Goal: Transaction & Acquisition: Purchase product/service

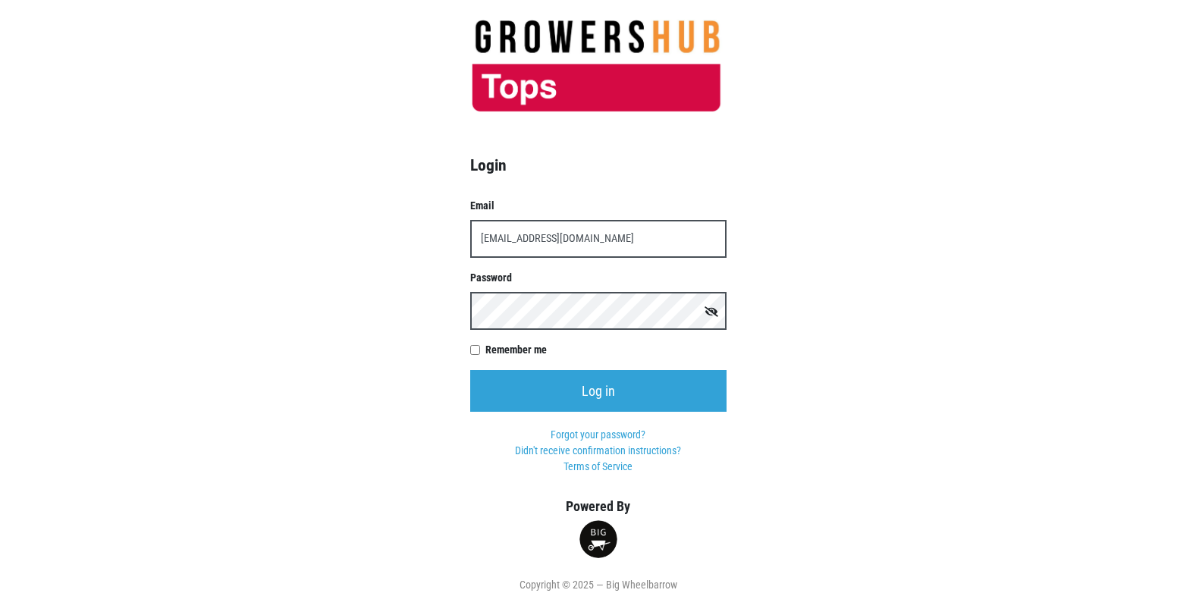
type input "[EMAIL_ADDRESS][DOMAIN_NAME]"
click at [470, 370] on input "Log in" at bounding box center [598, 391] width 256 height 42
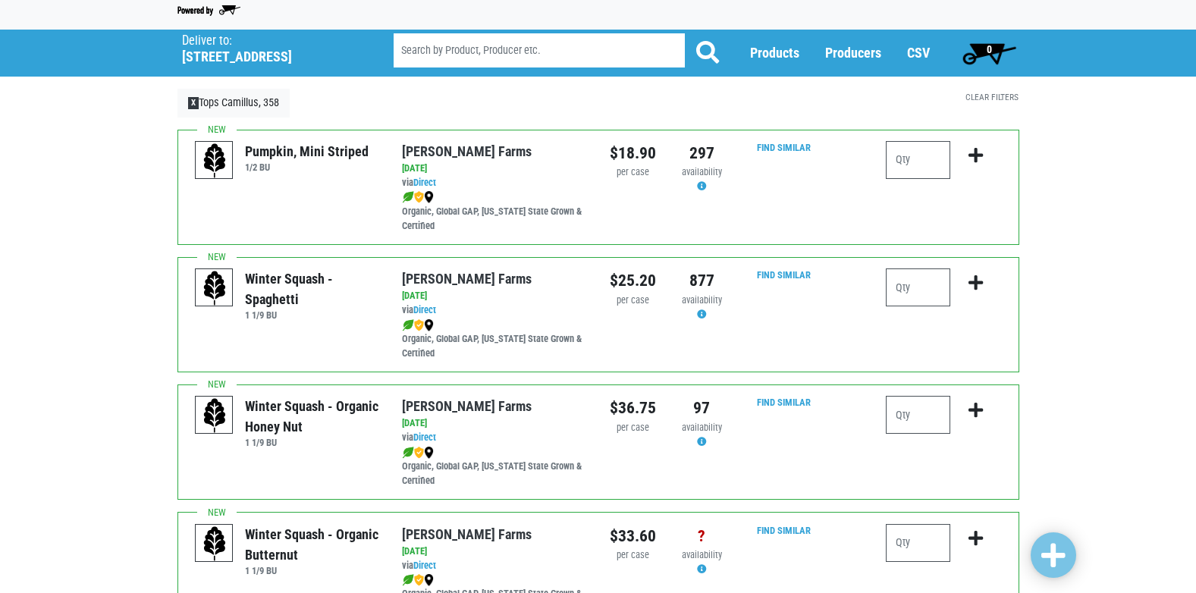
scroll to position [76, 0]
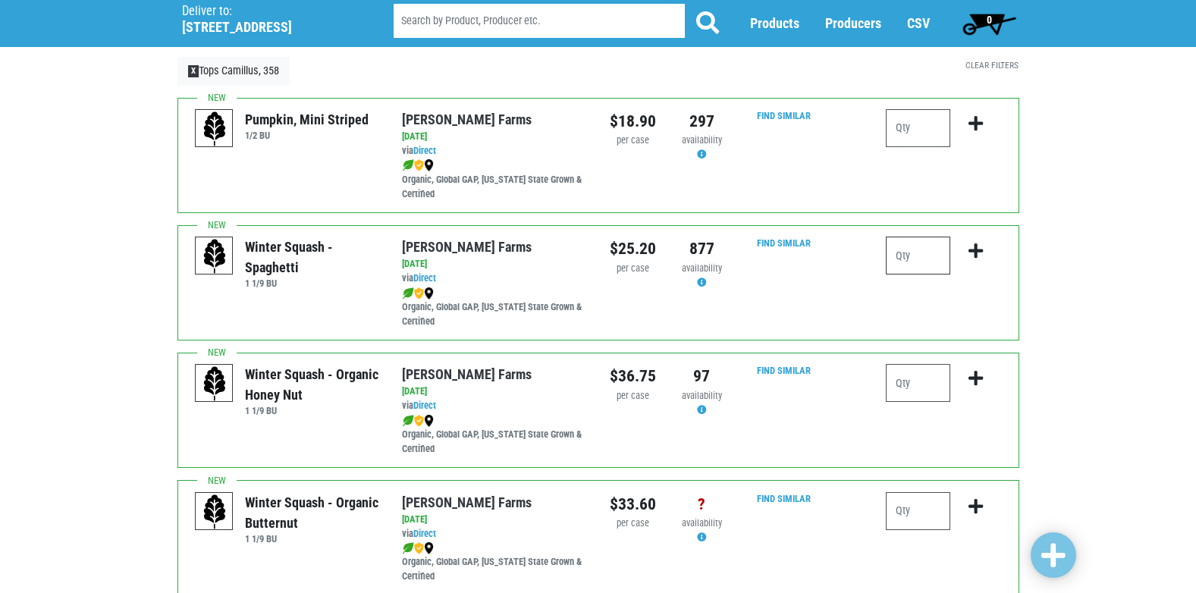
click at [914, 256] on input "number" at bounding box center [918, 256] width 64 height 38
type input "1"
click at [977, 245] on icon "submit" at bounding box center [975, 251] width 14 height 17
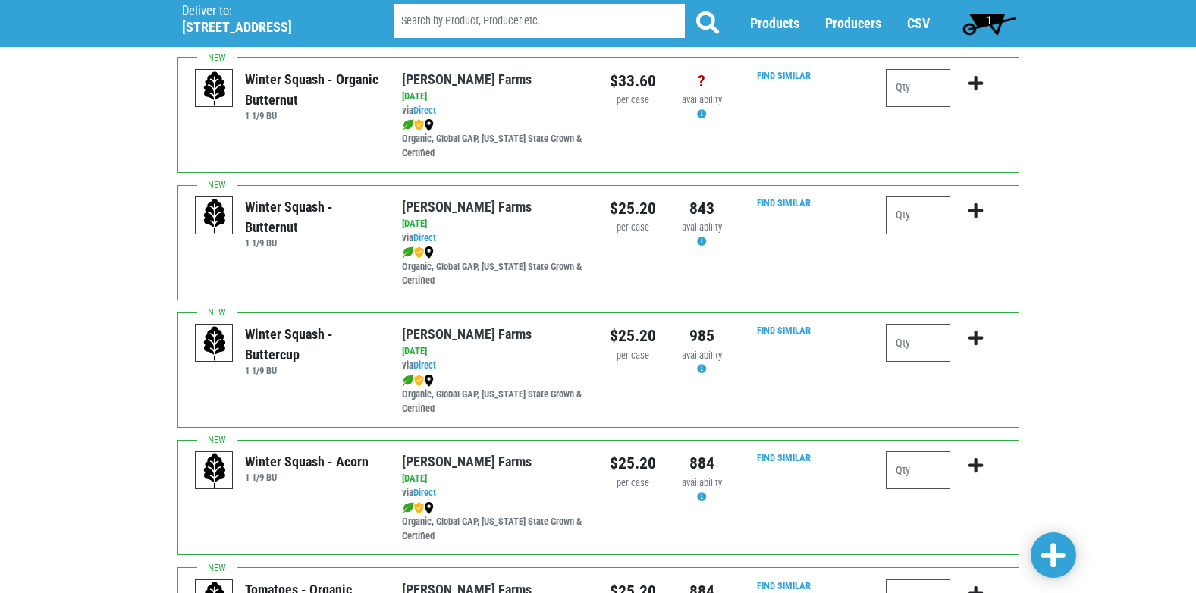
scroll to position [531, 0]
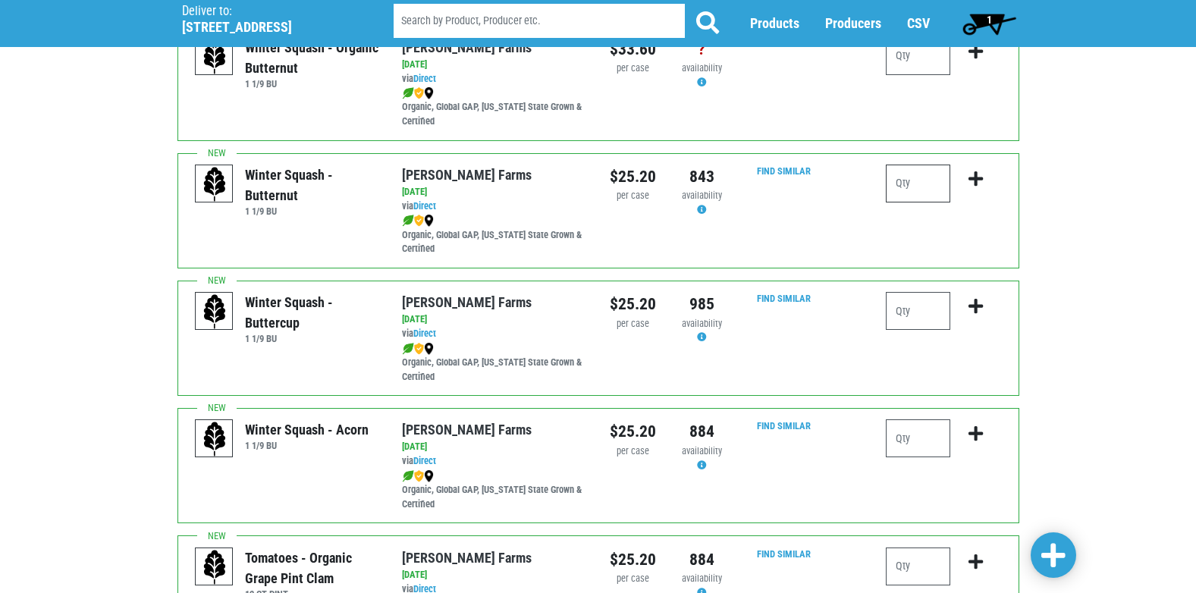
click at [914, 182] on input "number" at bounding box center [918, 184] width 64 height 38
type input "2"
click at [974, 178] on icon "submit" at bounding box center [975, 179] width 14 height 17
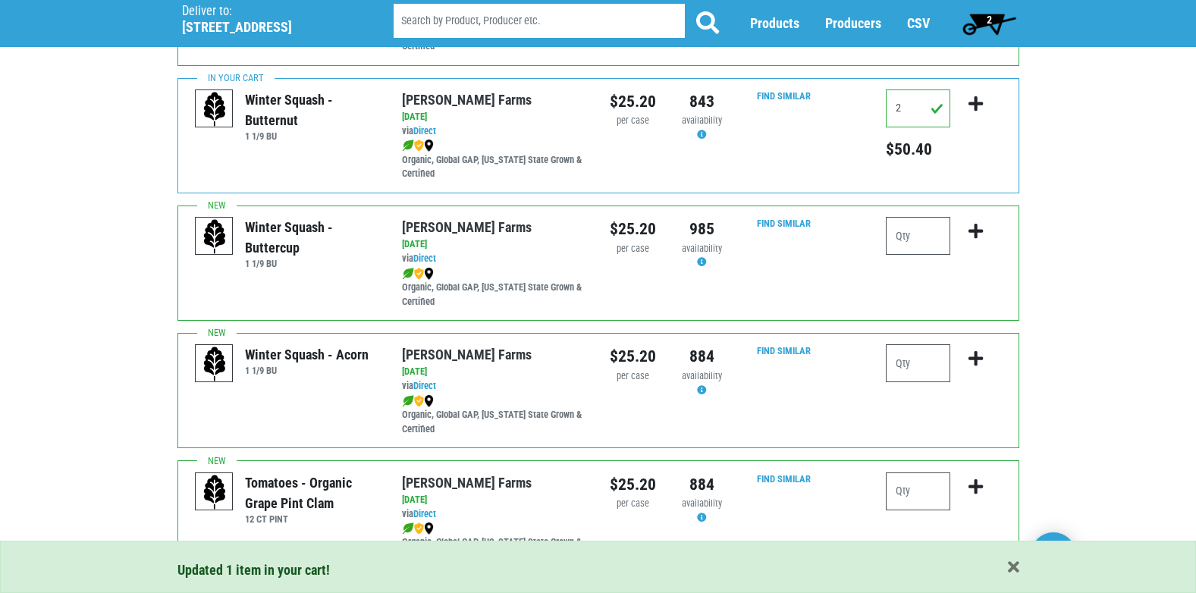
scroll to position [607, 0]
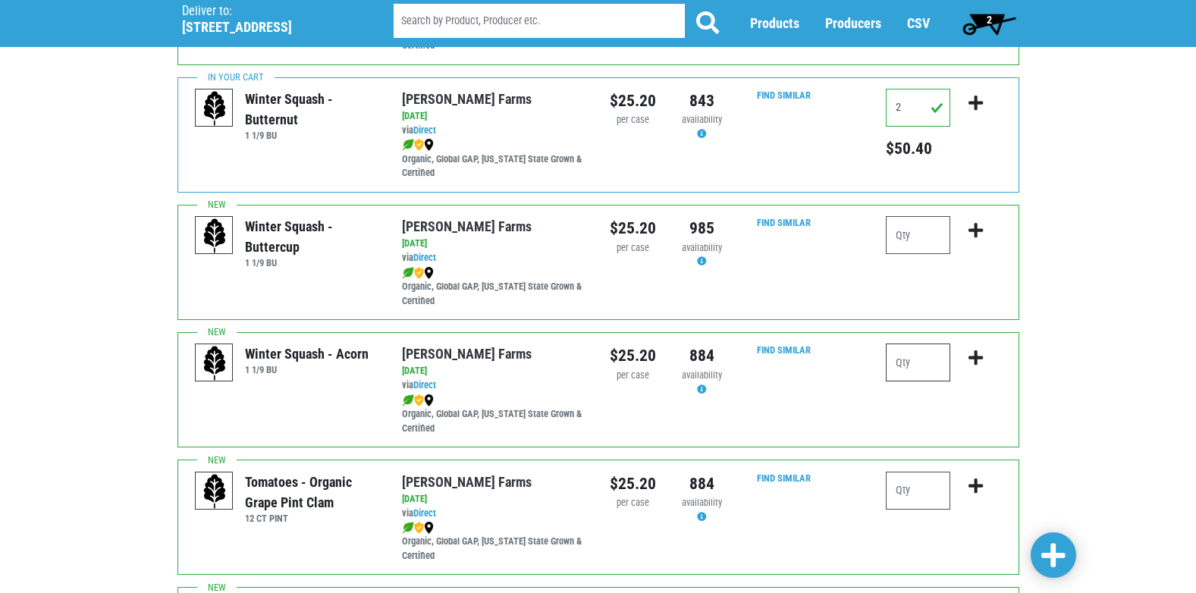
click at [896, 361] on input "number" at bounding box center [918, 362] width 64 height 38
type input "1"
click at [975, 363] on icon "submit" at bounding box center [975, 358] width 14 height 17
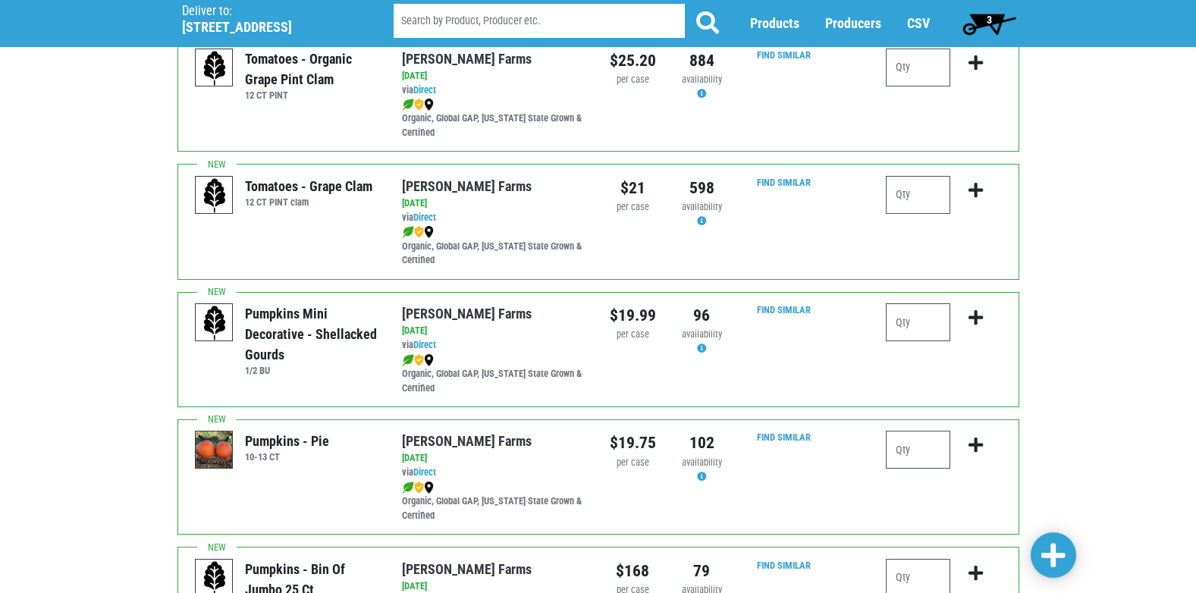
scroll to position [1061, 0]
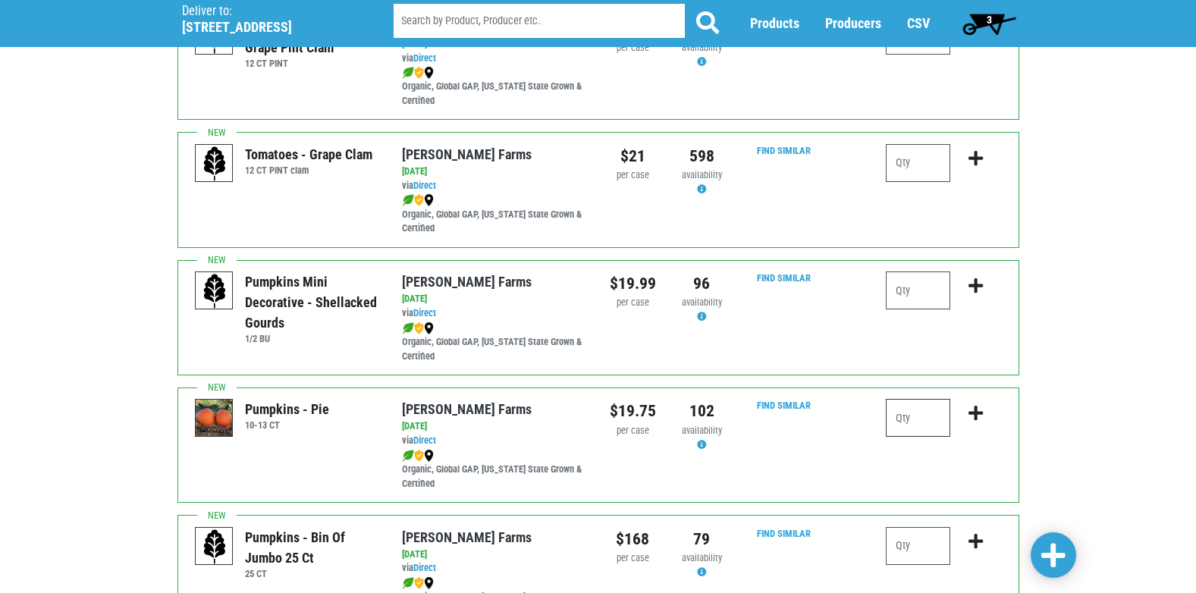
click at [913, 425] on input "number" at bounding box center [918, 418] width 64 height 38
type input "2"
click at [970, 412] on icon "submit" at bounding box center [975, 413] width 14 height 17
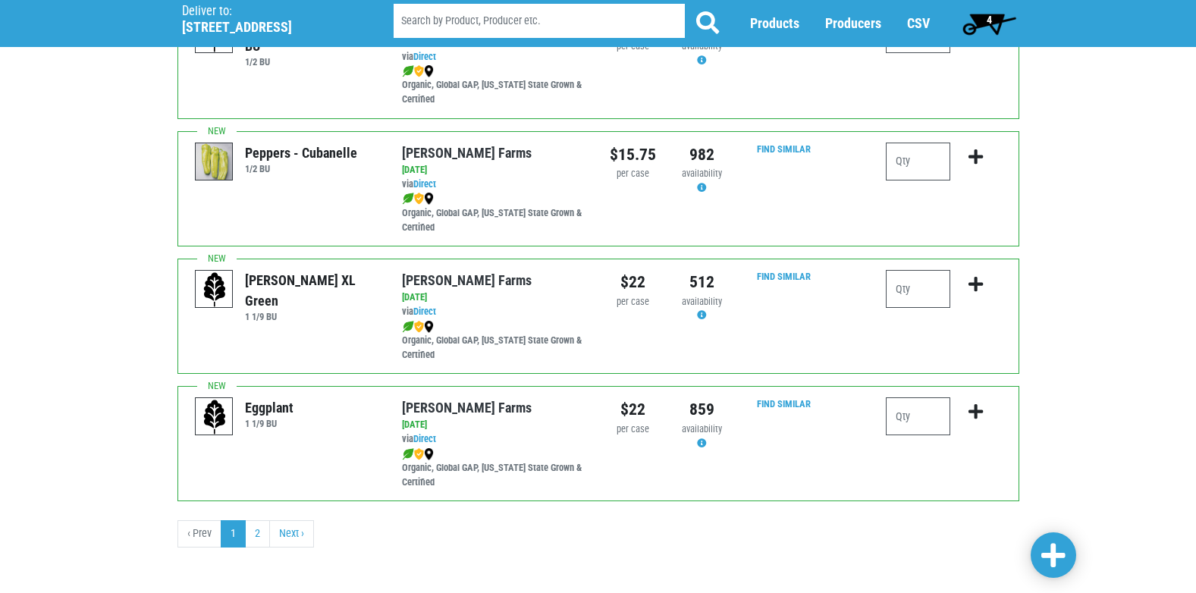
scroll to position [2215, 0]
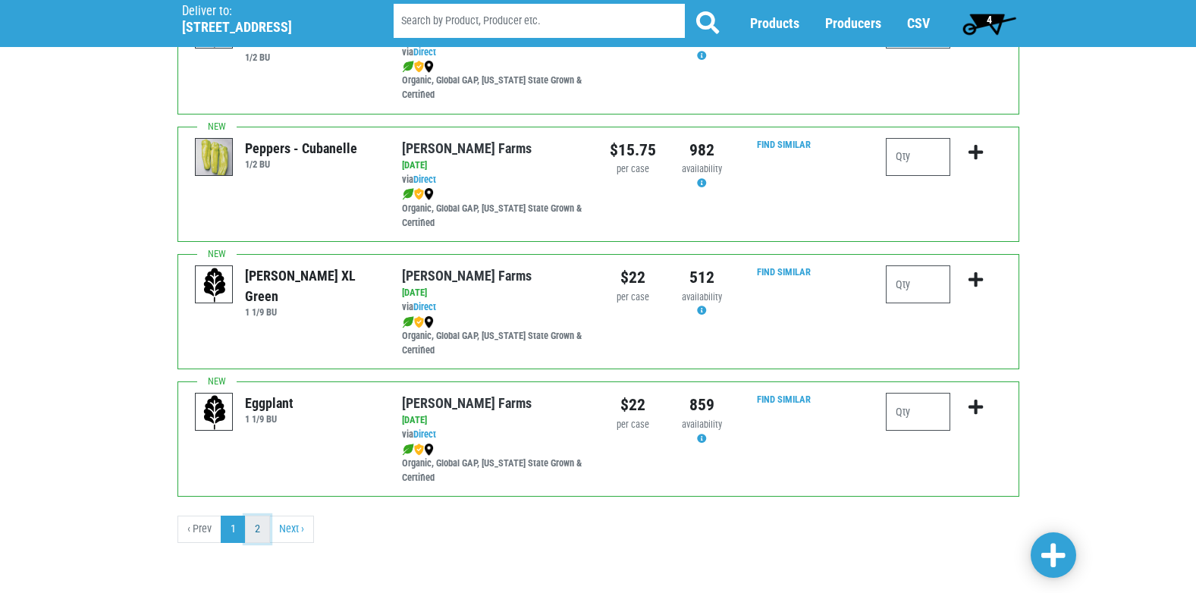
click at [252, 532] on link "2" at bounding box center [257, 529] width 25 height 27
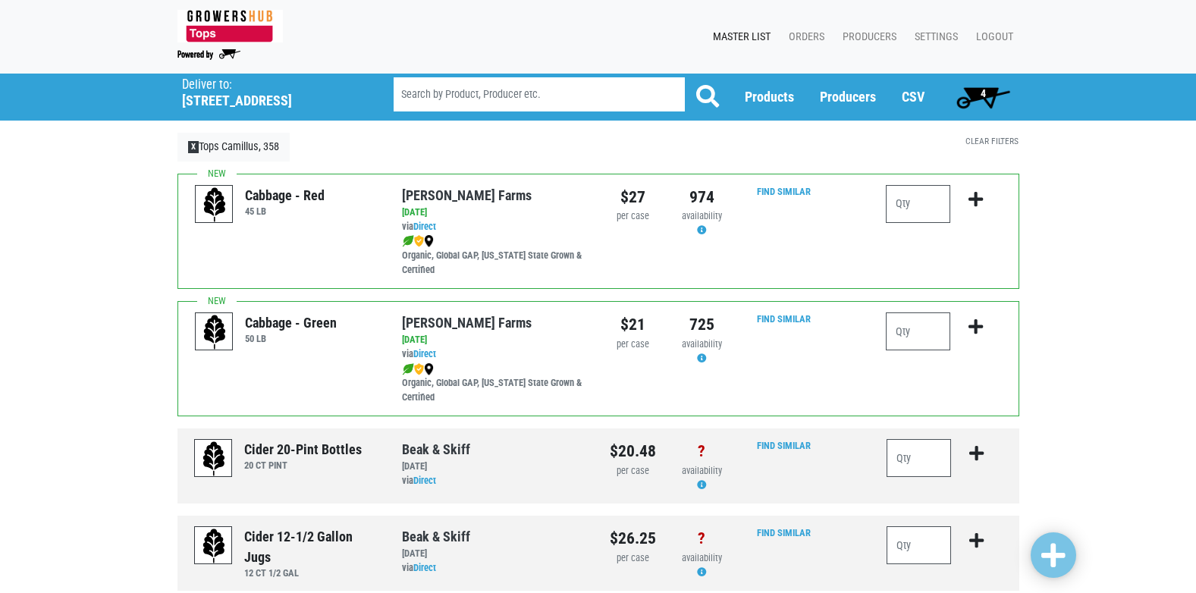
click at [980, 99] on span "4" at bounding box center [982, 97] width 67 height 30
click at [977, 96] on span "4" at bounding box center [982, 97] width 67 height 30
click at [975, 95] on span "4" at bounding box center [982, 97] width 67 height 30
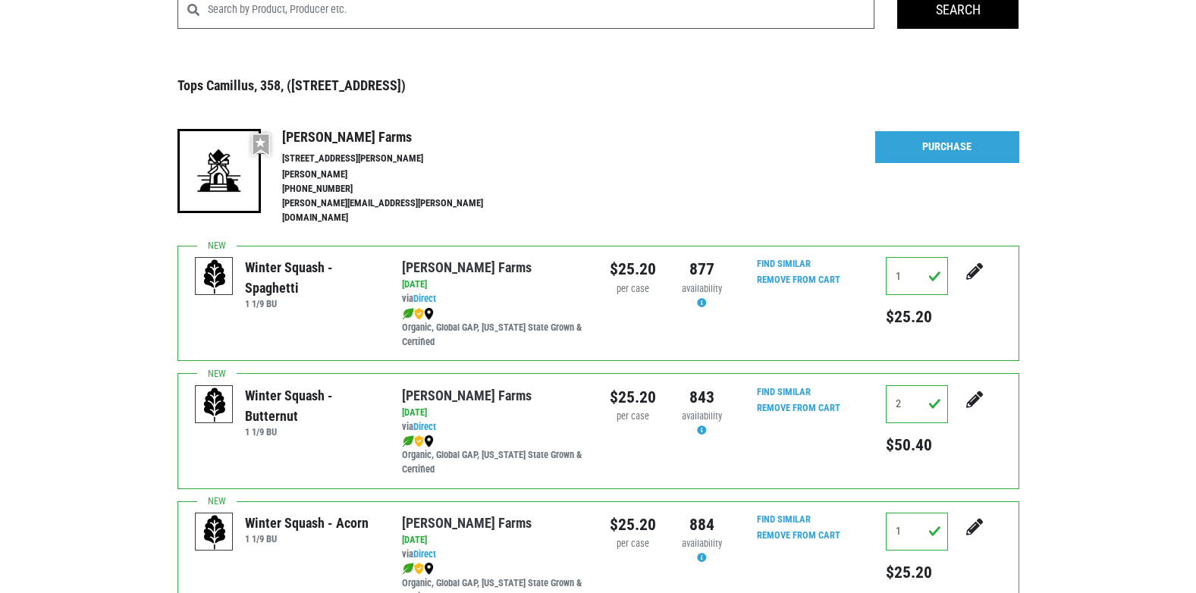
scroll to position [75, 0]
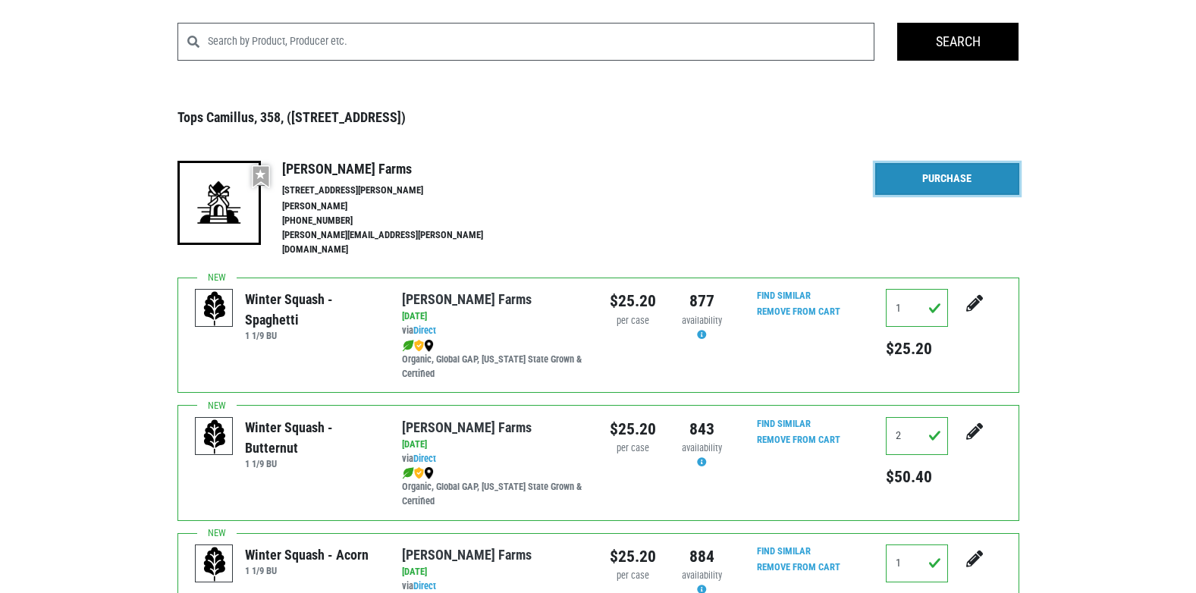
click at [926, 186] on link "Purchase" at bounding box center [947, 179] width 144 height 32
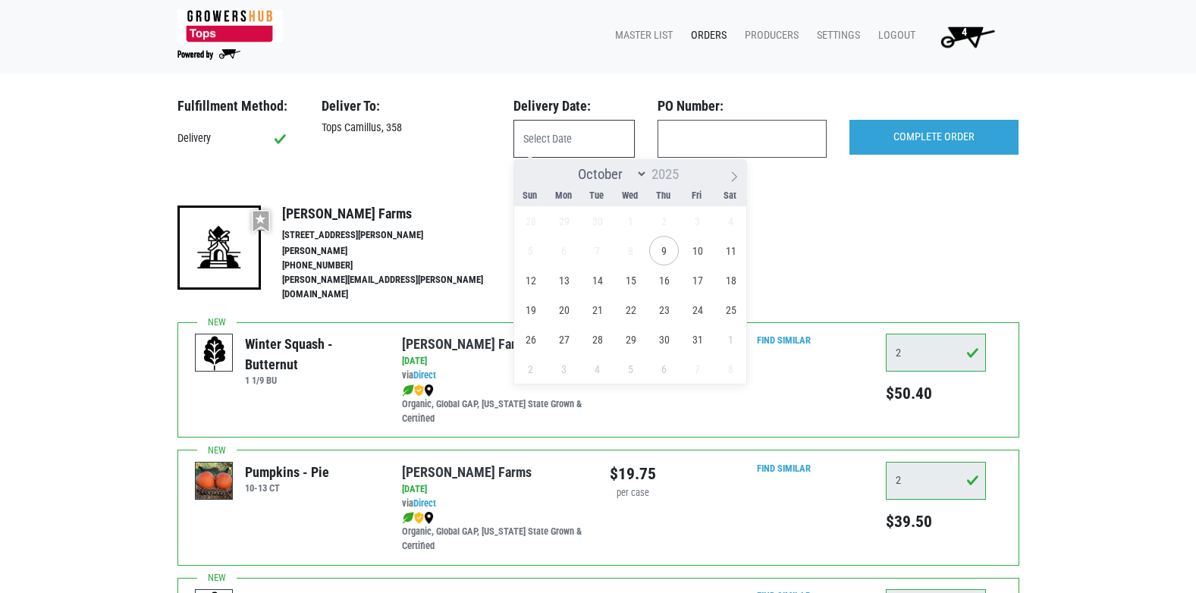
click at [553, 137] on input "text" at bounding box center [573, 139] width 121 height 38
click at [702, 255] on span "10" at bounding box center [697, 251] width 30 height 30
type input "[DATE]"
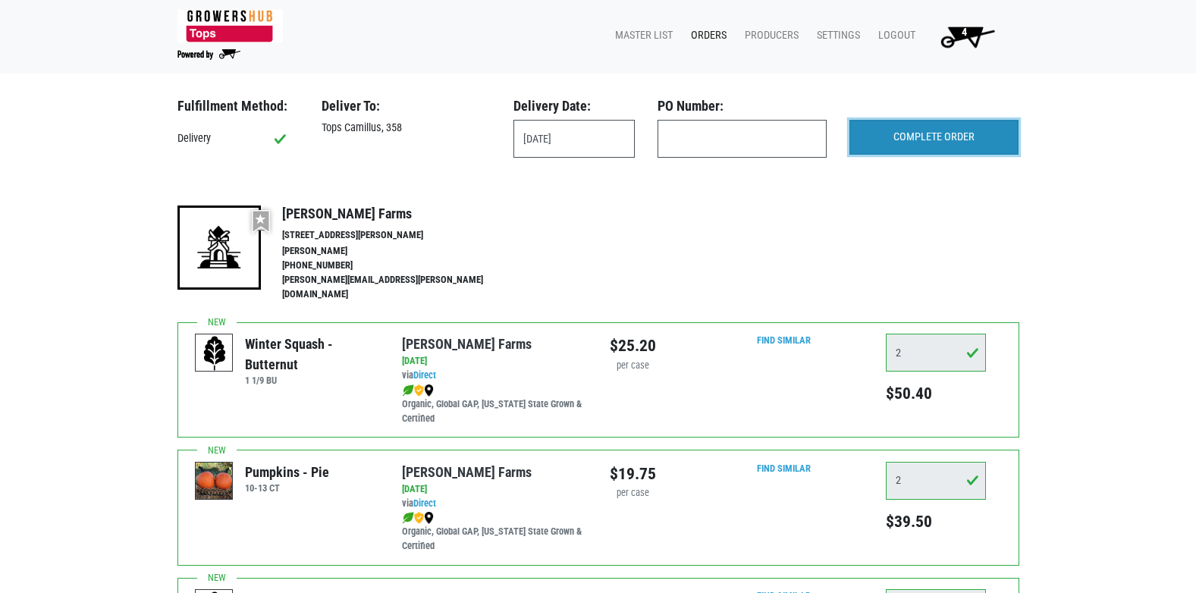
click at [895, 133] on input "COMPLETE ORDER" at bounding box center [933, 137] width 169 height 35
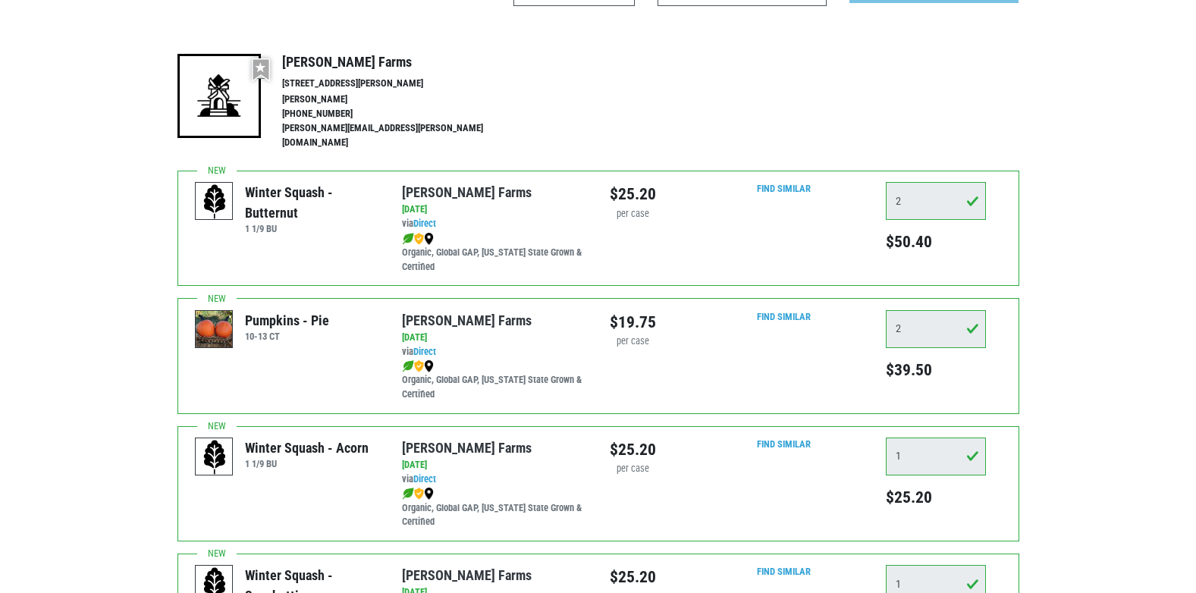
scroll to position [82, 0]
